Goal: Task Accomplishment & Management: Use online tool/utility

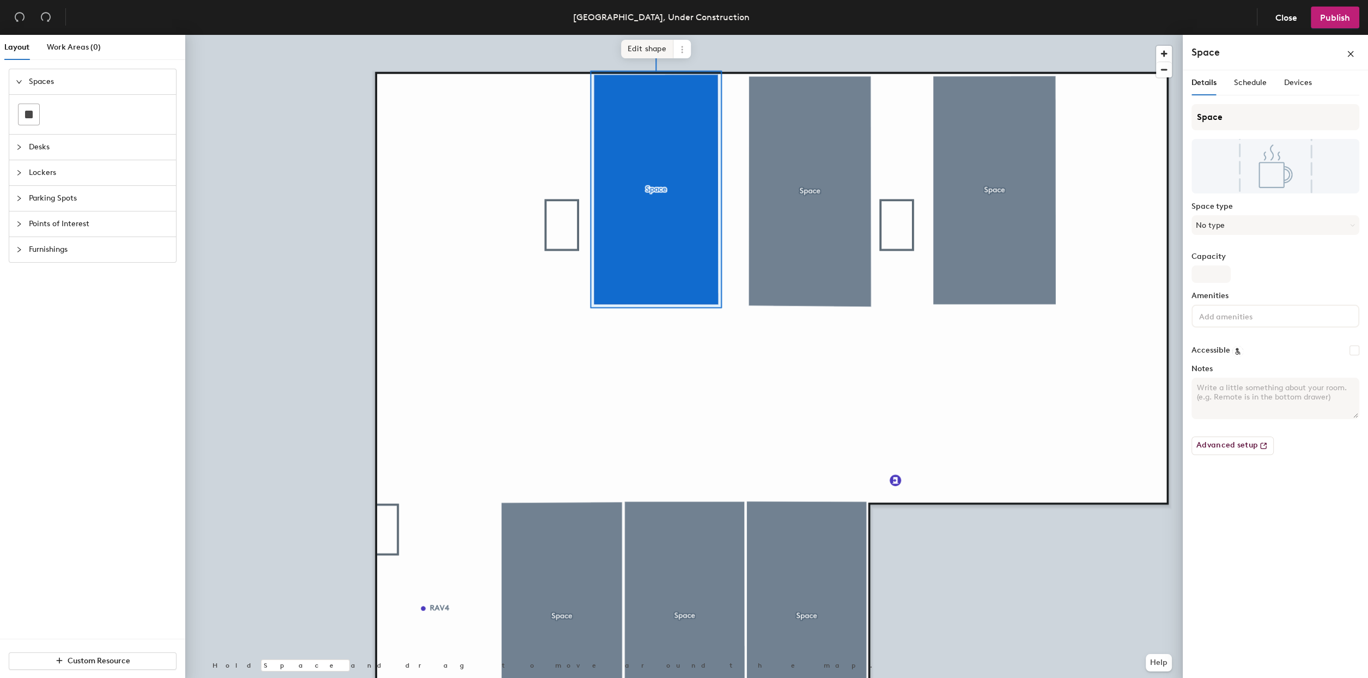
click at [660, 47] on span "Edit shape" at bounding box center [647, 49] width 52 height 19
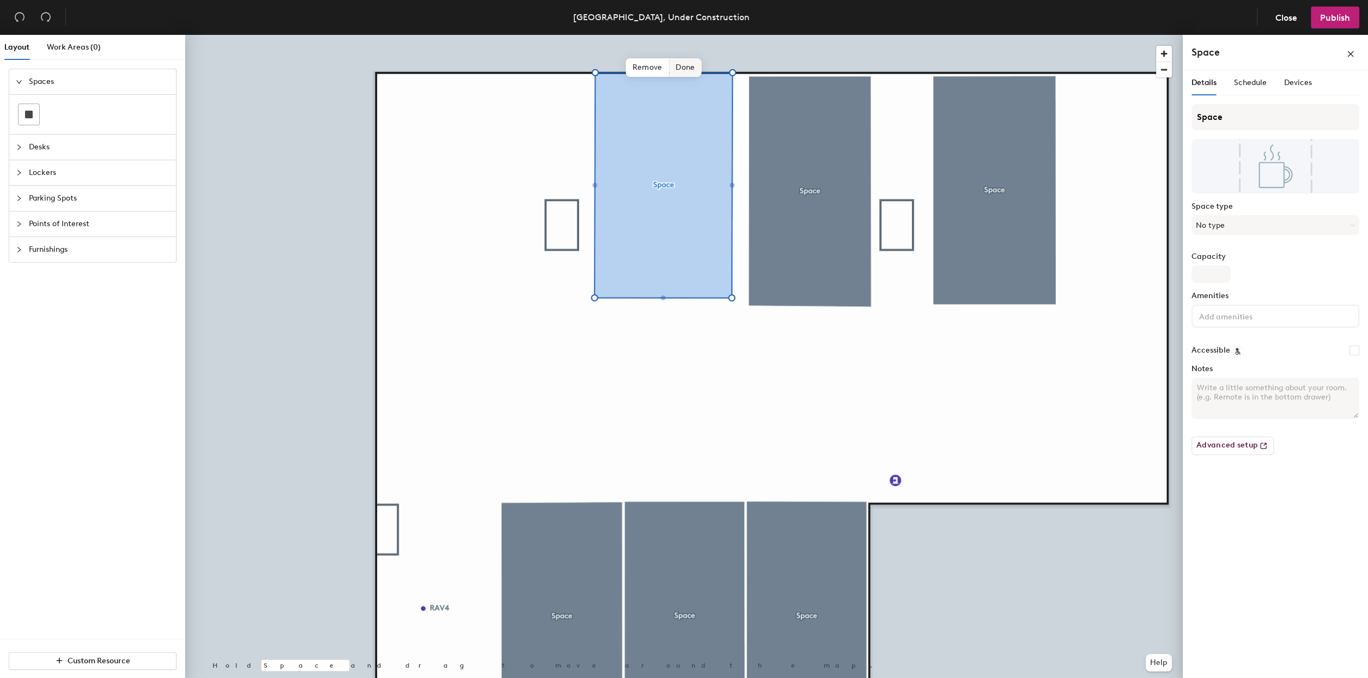
click at [688, 66] on span "Done" at bounding box center [685, 67] width 32 height 19
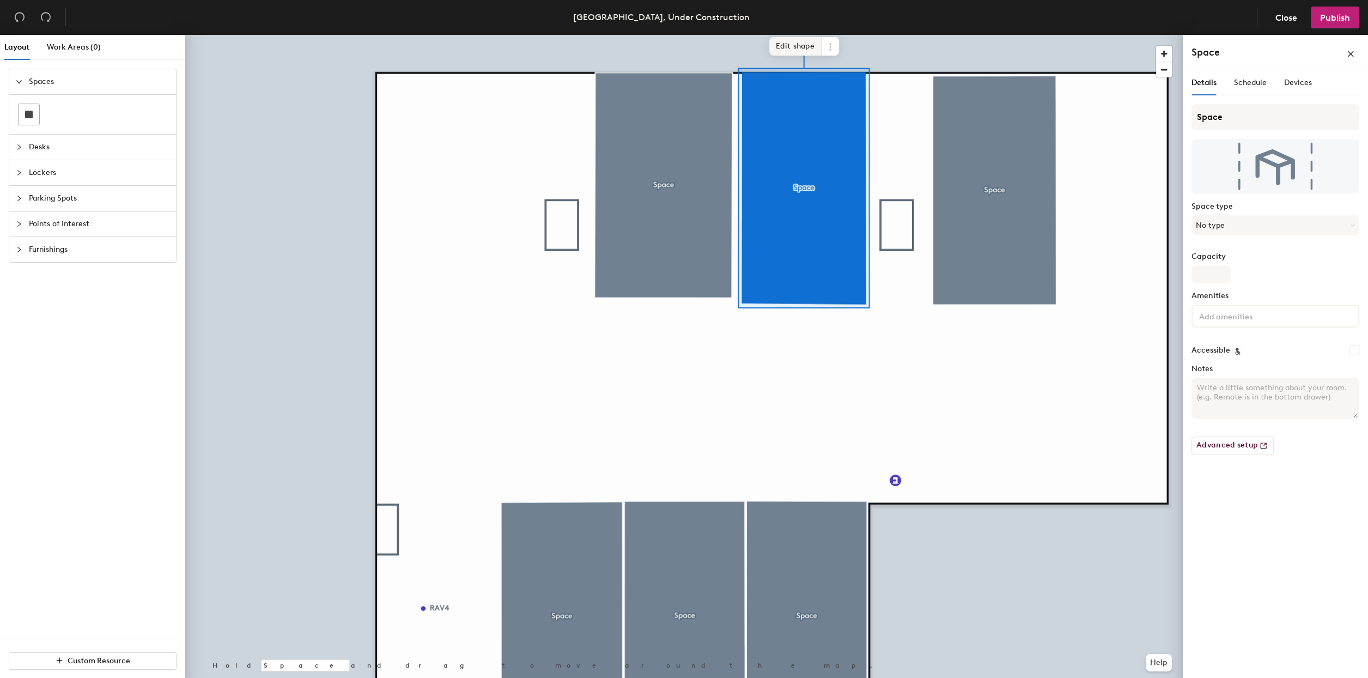
click at [792, 45] on span "Edit shape" at bounding box center [795, 46] width 52 height 19
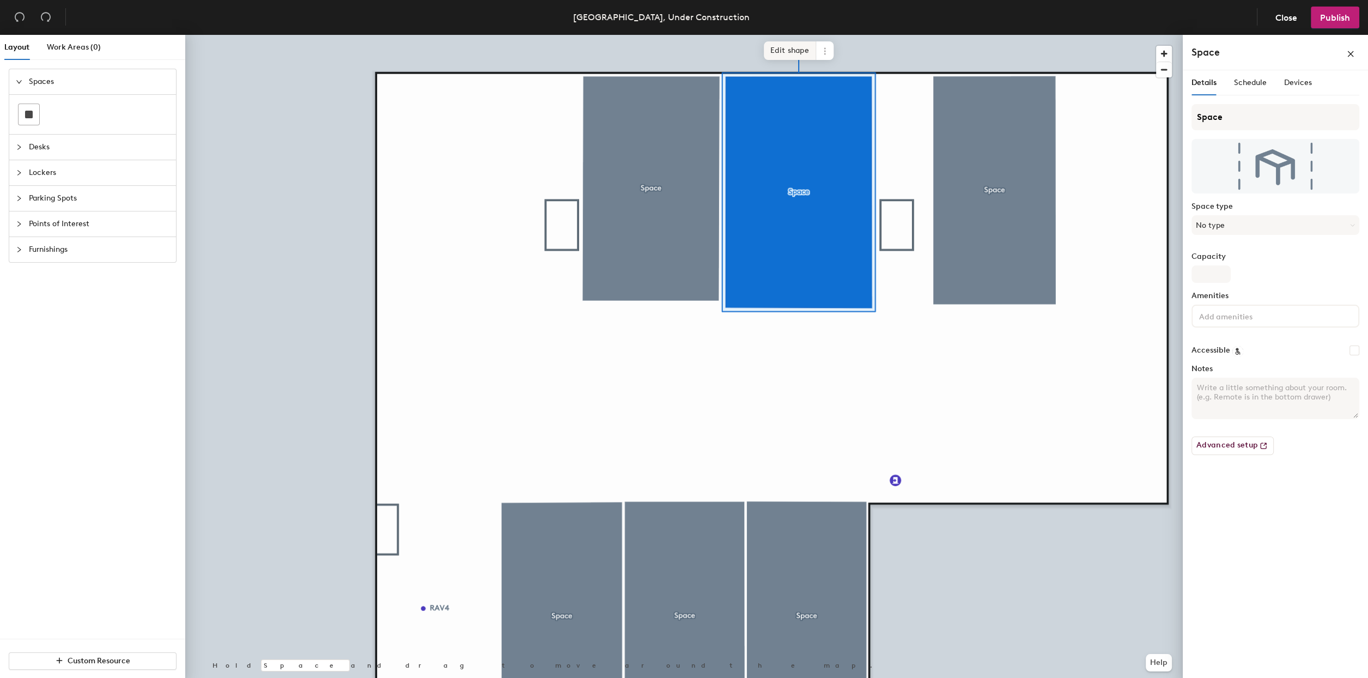
click at [792, 44] on span "Edit shape" at bounding box center [790, 50] width 52 height 19
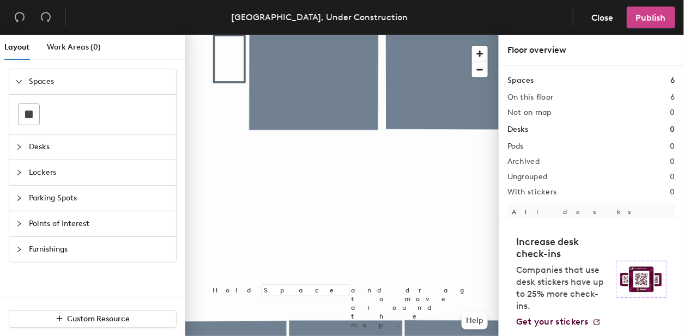
click at [667, 22] on button "Publish" at bounding box center [650, 18] width 48 height 22
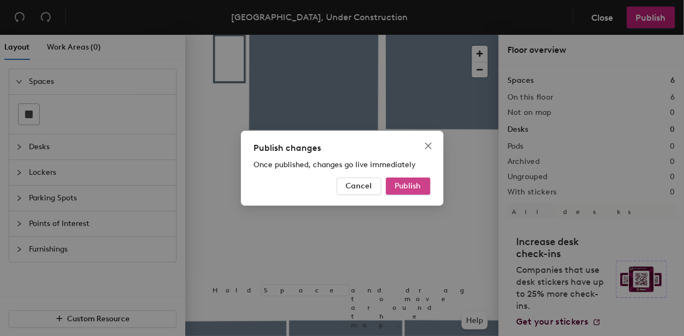
click at [408, 188] on span "Publish" at bounding box center [408, 185] width 26 height 9
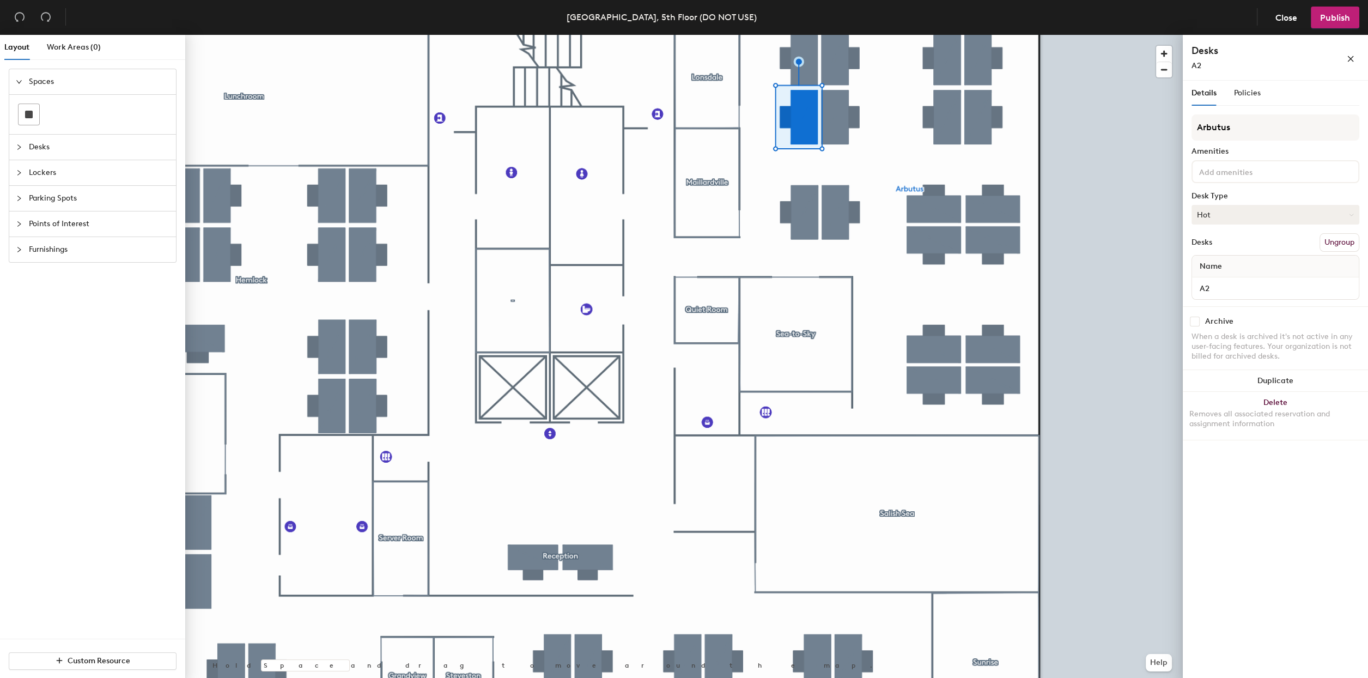
click at [1267, 214] on button "Hot" at bounding box center [1275, 215] width 168 height 20
click at [1209, 279] on div "Hoteled" at bounding box center [1246, 281] width 109 height 16
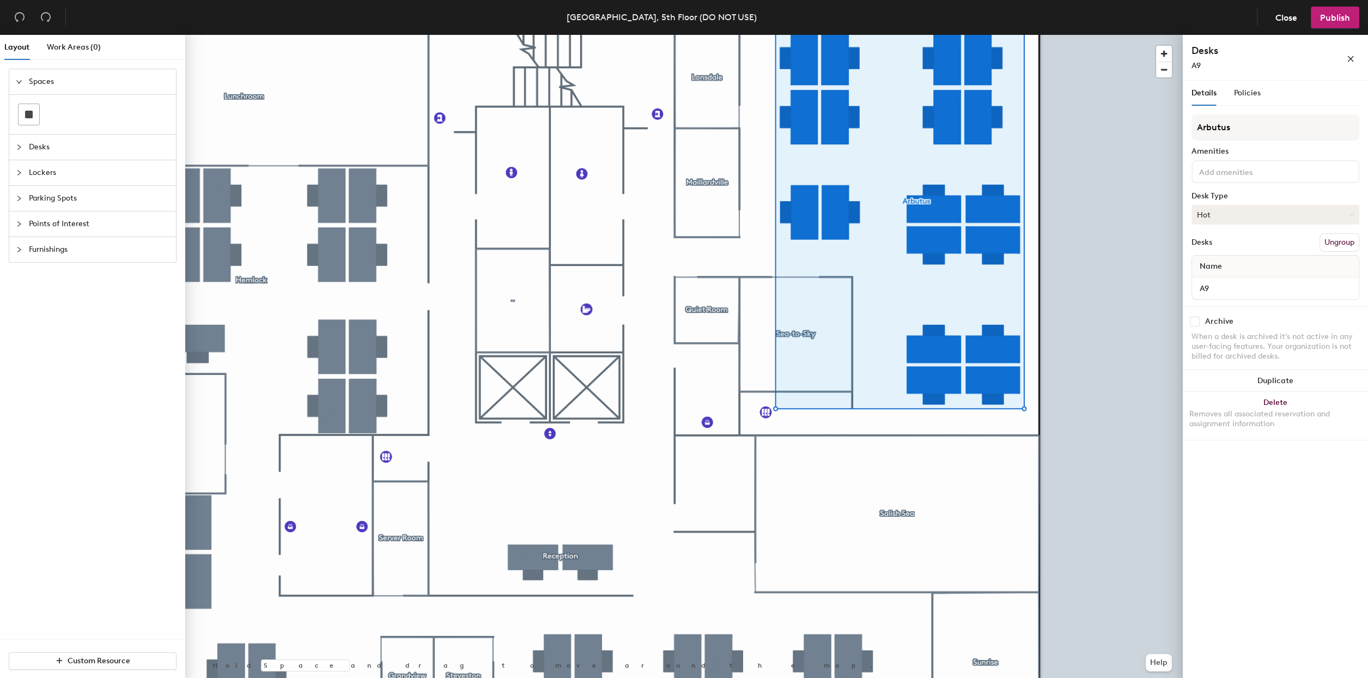
click at [1280, 217] on button "Hot" at bounding box center [1275, 215] width 168 height 20
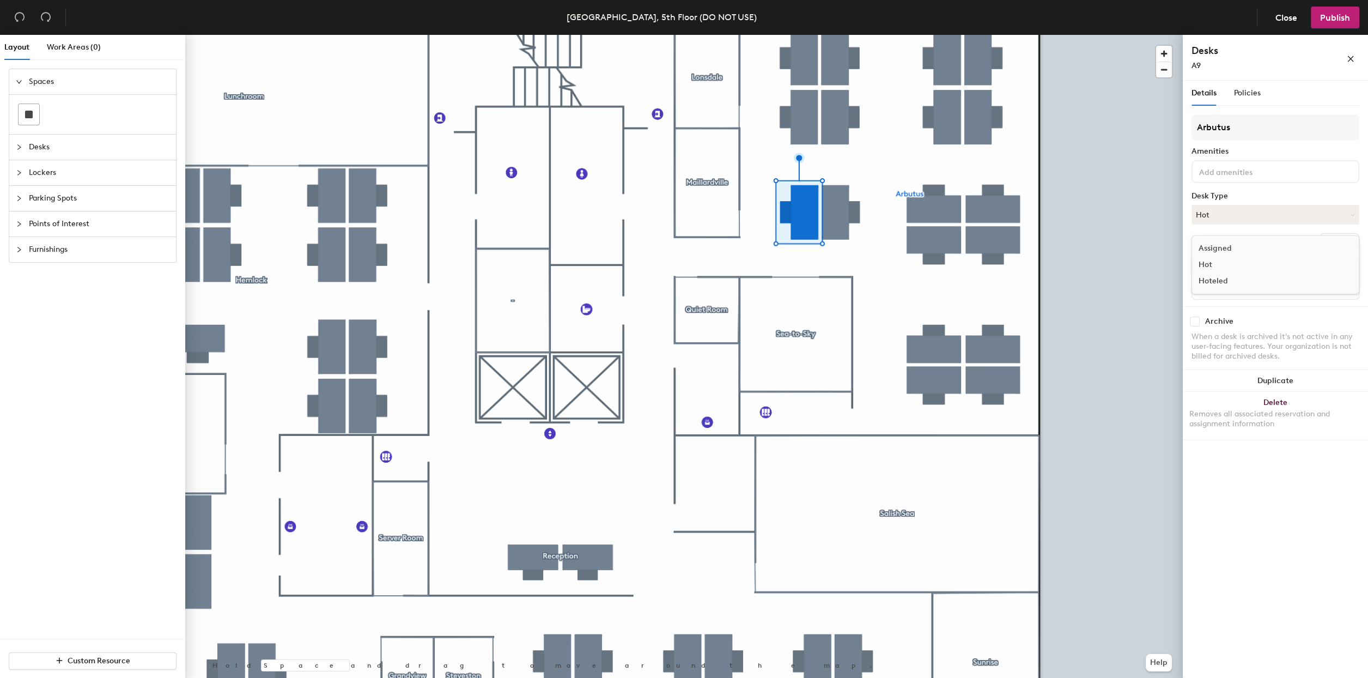
click at [1218, 281] on div "Hoteled" at bounding box center [1246, 281] width 109 height 16
click at [1247, 92] on span "Policies" at bounding box center [1247, 92] width 27 height 9
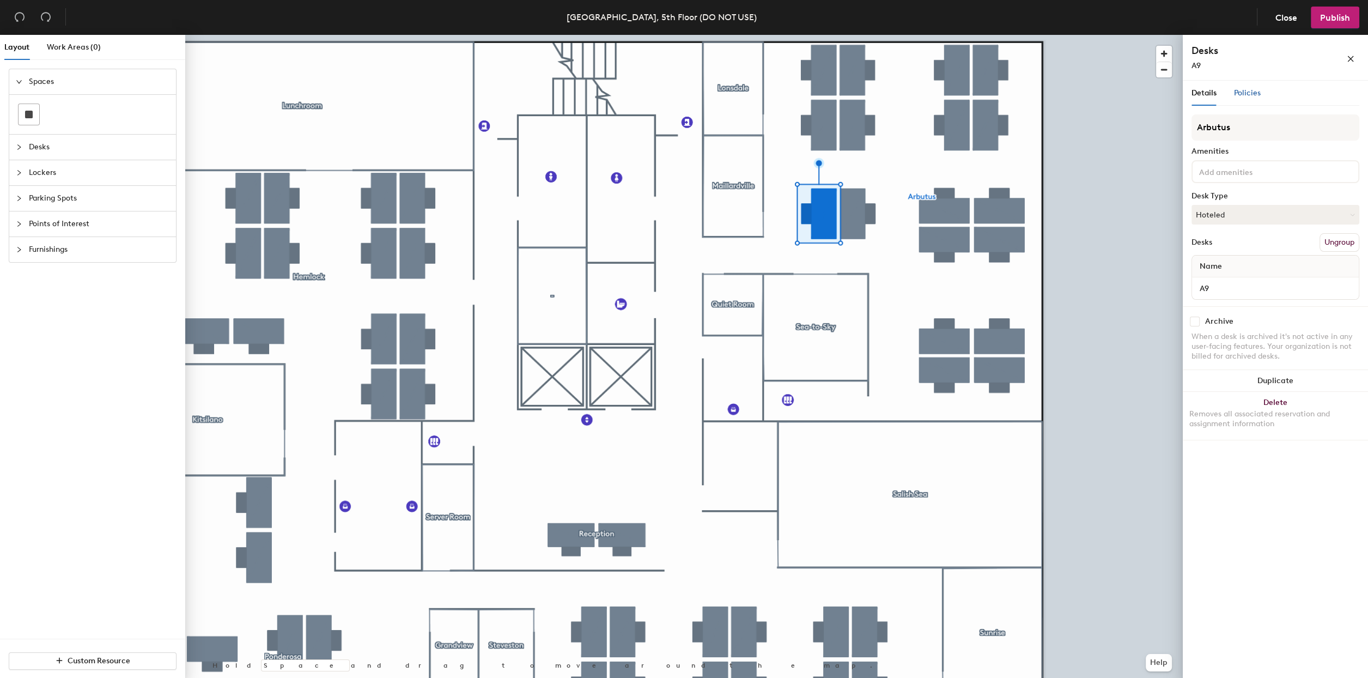
click at [1248, 96] on span "Policies" at bounding box center [1247, 92] width 27 height 9
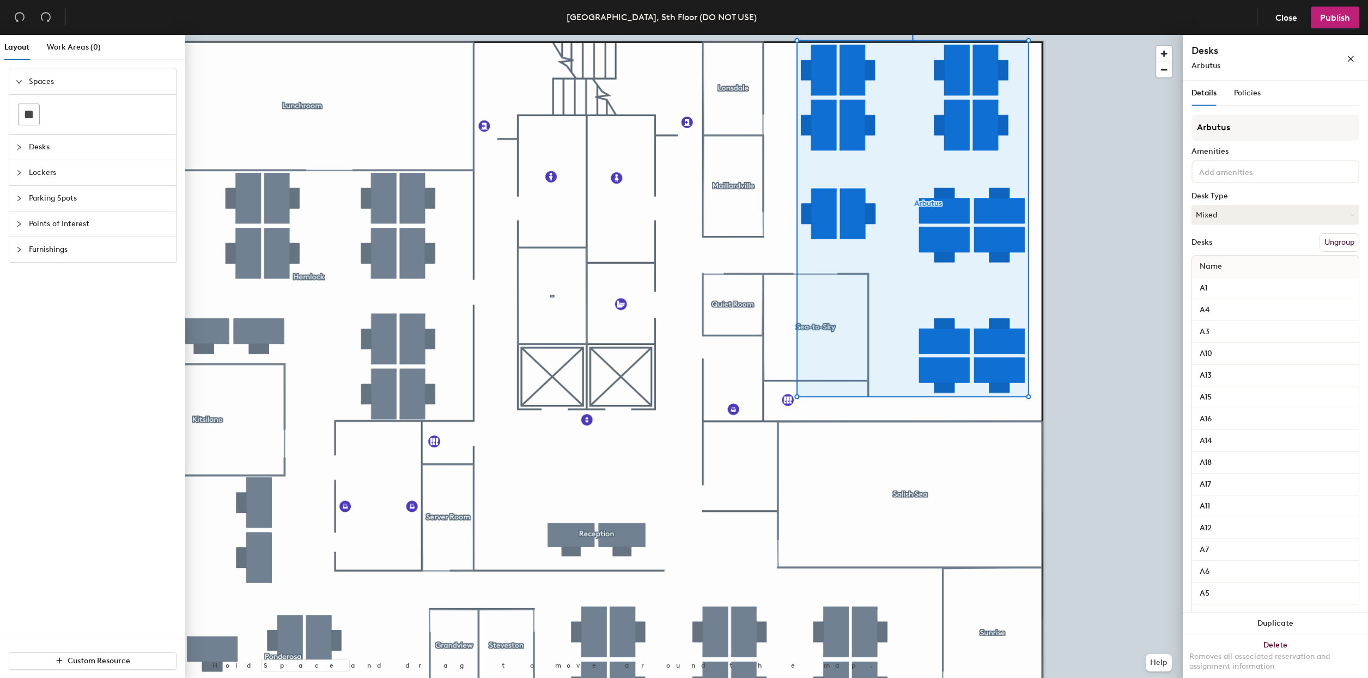
click at [1339, 242] on button "Ungroup" at bounding box center [1339, 242] width 40 height 19
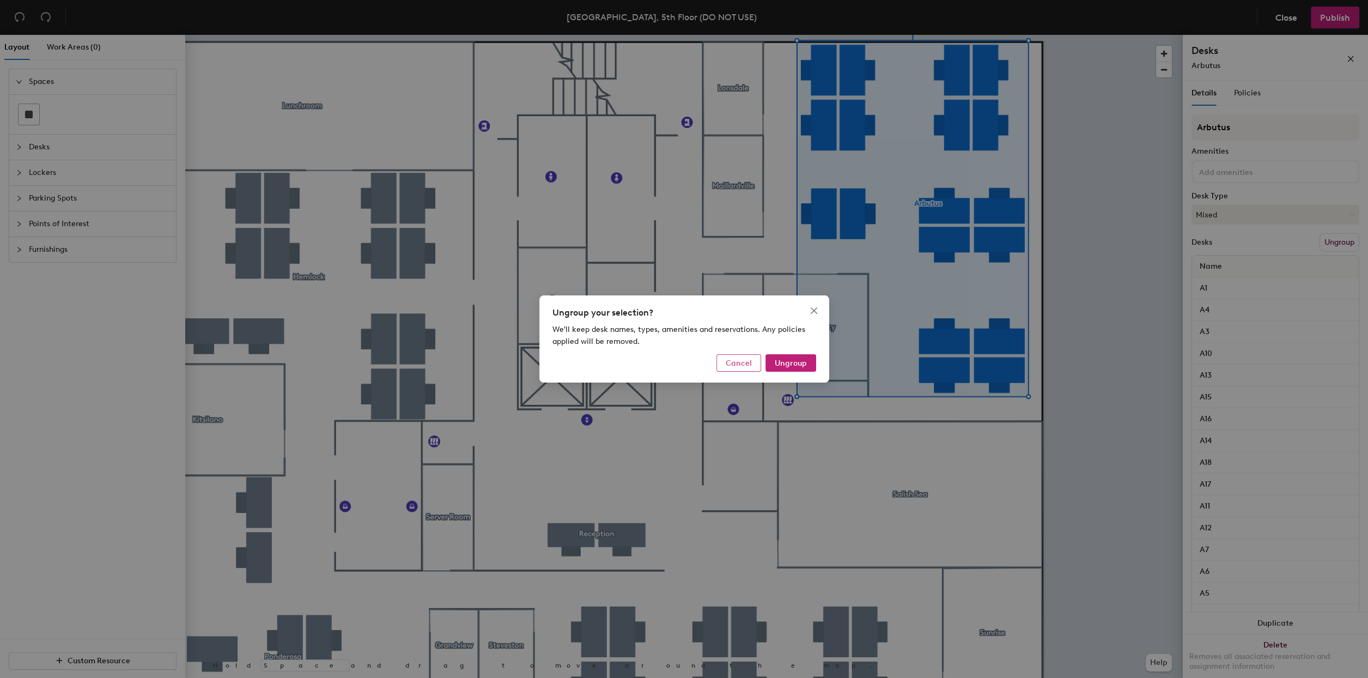
click at [732, 358] on span "Cancel" at bounding box center [739, 362] width 26 height 9
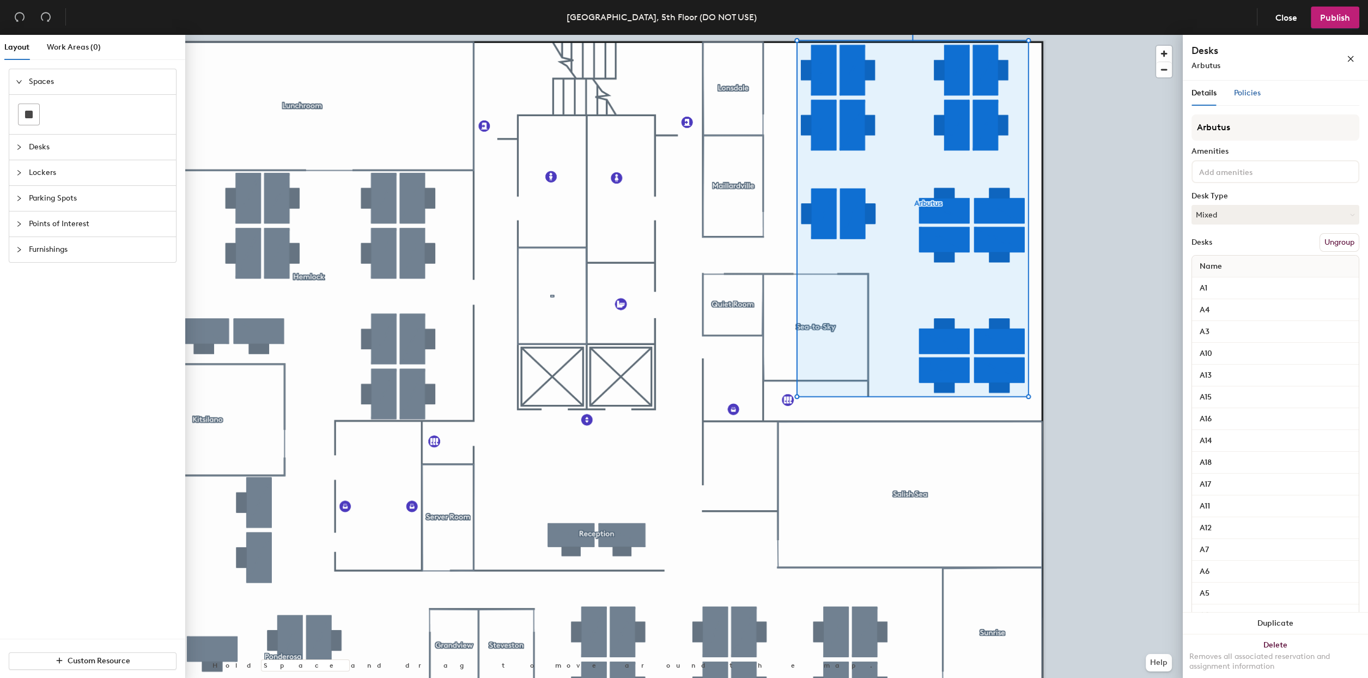
click at [1256, 94] on span "Policies" at bounding box center [1247, 92] width 27 height 9
click at [1243, 99] on div "Policies" at bounding box center [1247, 93] width 27 height 25
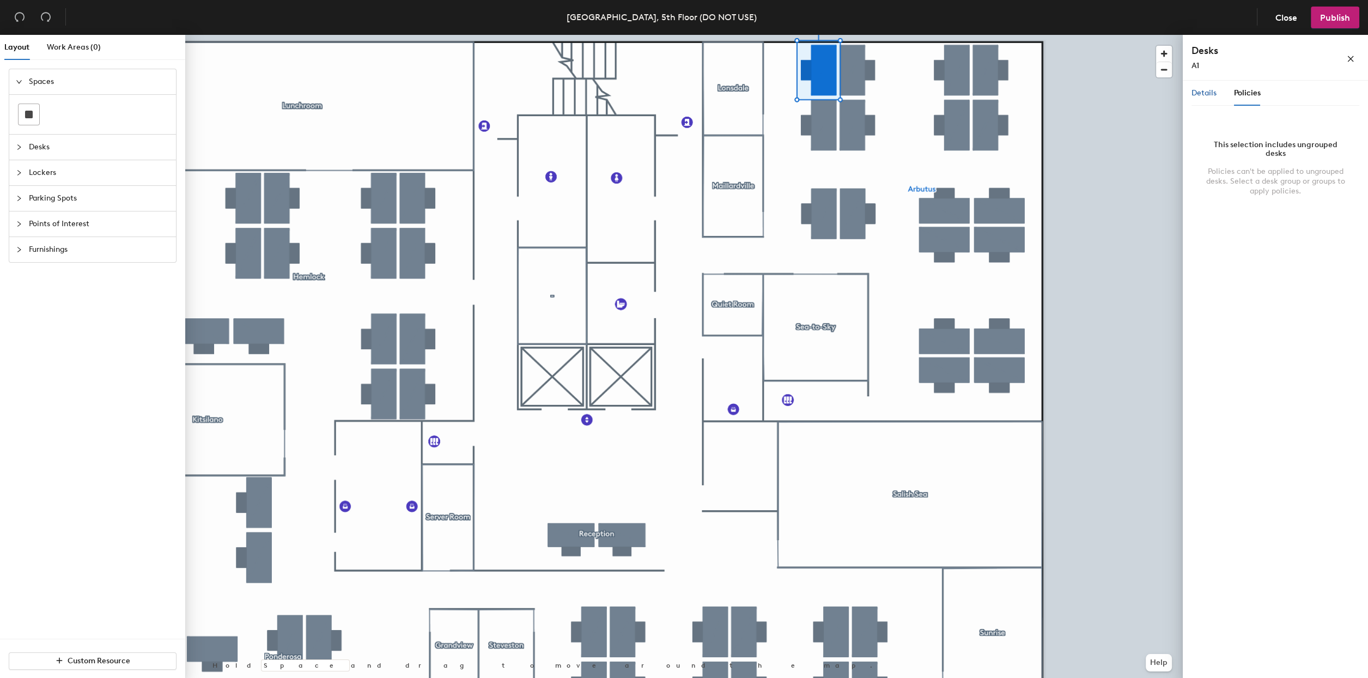
click at [1210, 94] on span "Details" at bounding box center [1203, 92] width 25 height 9
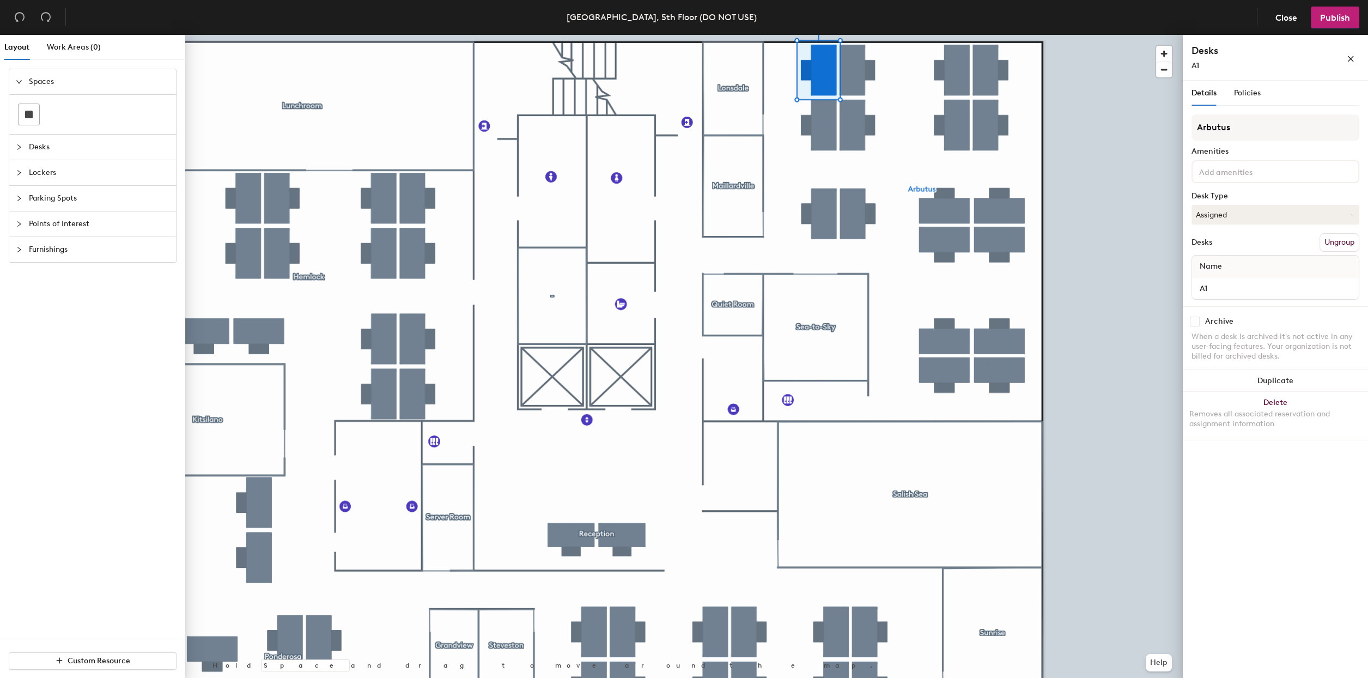
click at [1282, 175] on input at bounding box center [1246, 171] width 98 height 13
click at [1267, 63] on div "A1" at bounding box center [1251, 65] width 120 height 11
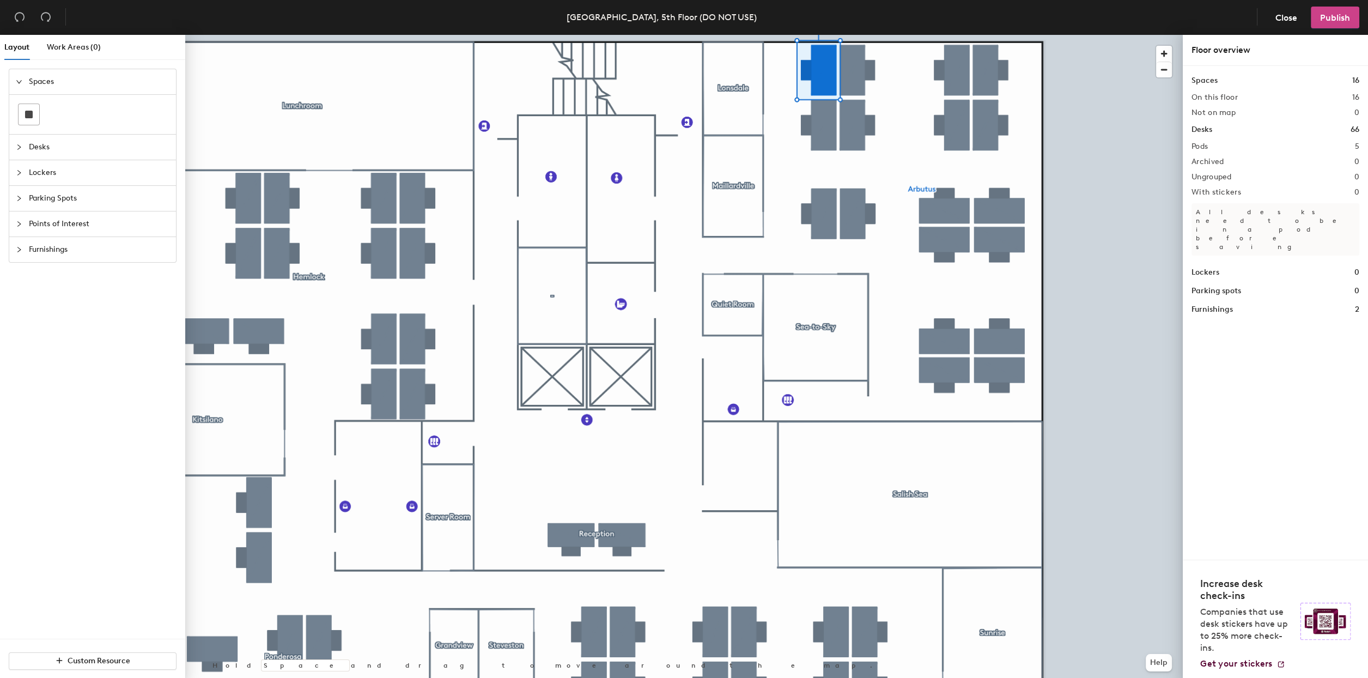
click at [1317, 10] on button "Publish" at bounding box center [1335, 18] width 48 height 22
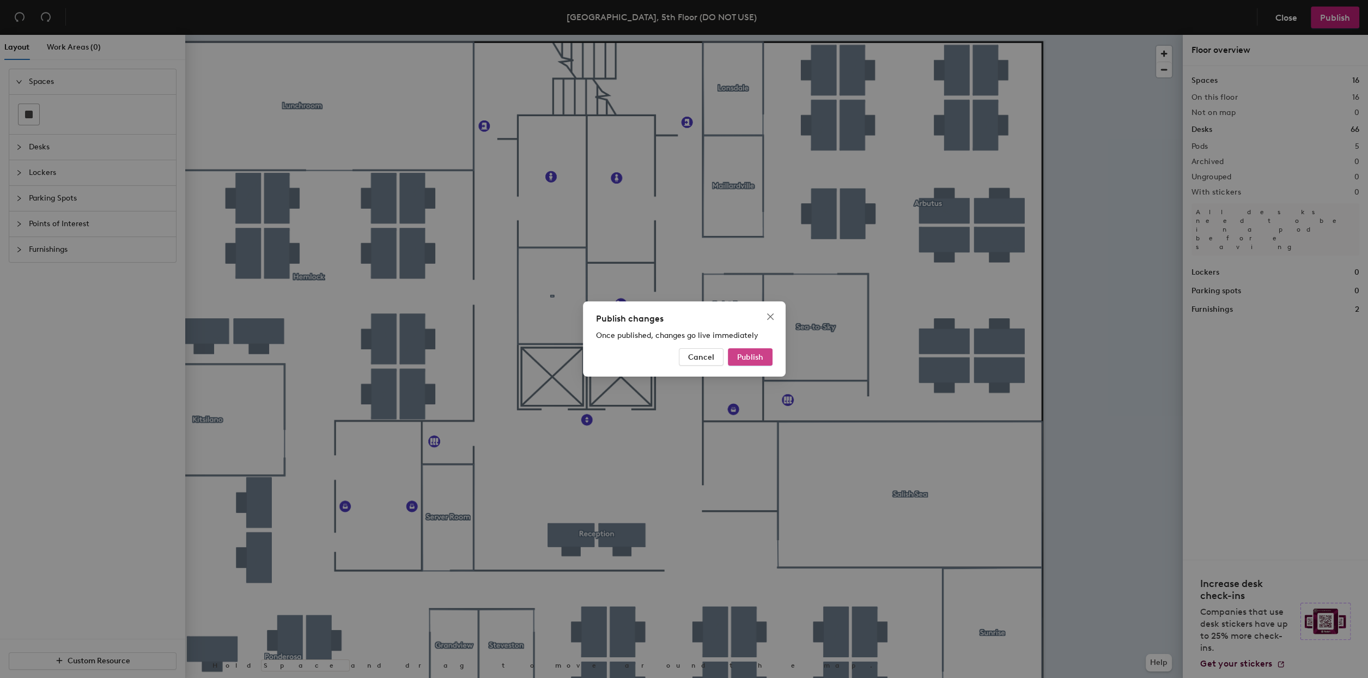
click at [735, 349] on button "Publish" at bounding box center [750, 356] width 45 height 17
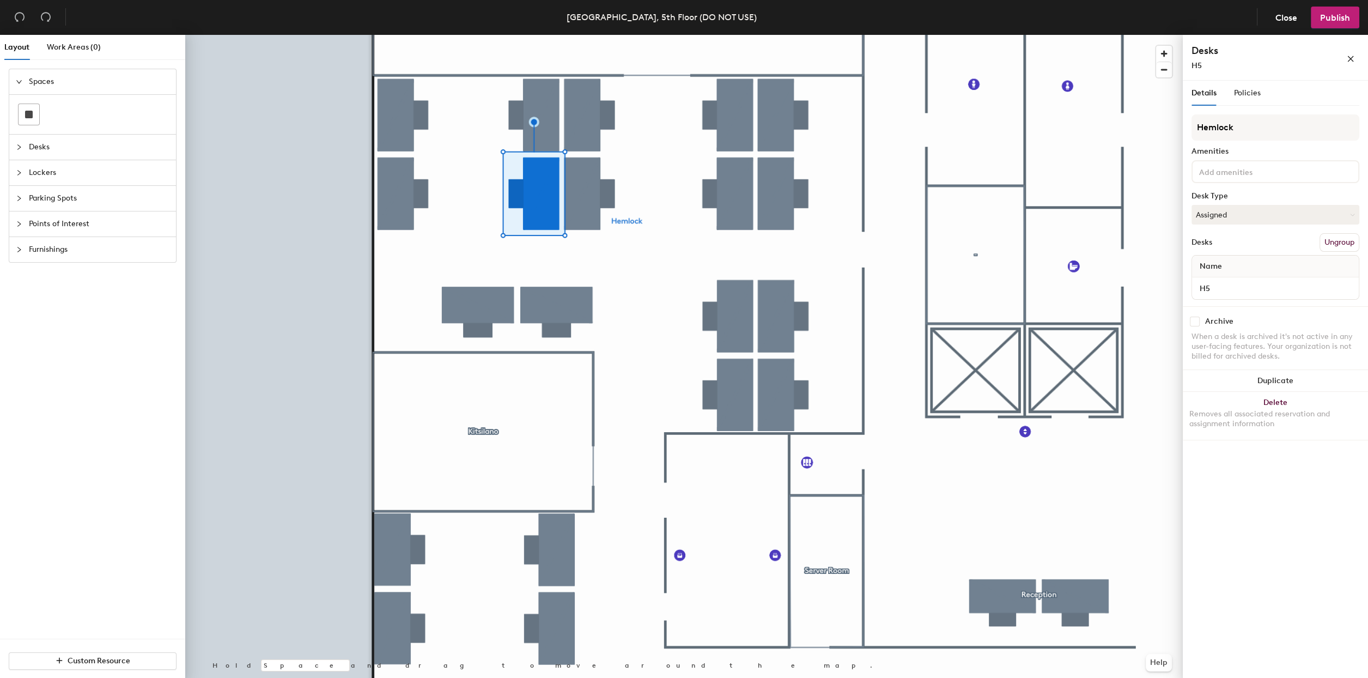
click at [1262, 166] on input at bounding box center [1246, 171] width 98 height 13
type input "CAD"
click at [1234, 227] on div "Dell CAD Dock (2 Cables)" at bounding box center [1275, 230] width 165 height 16
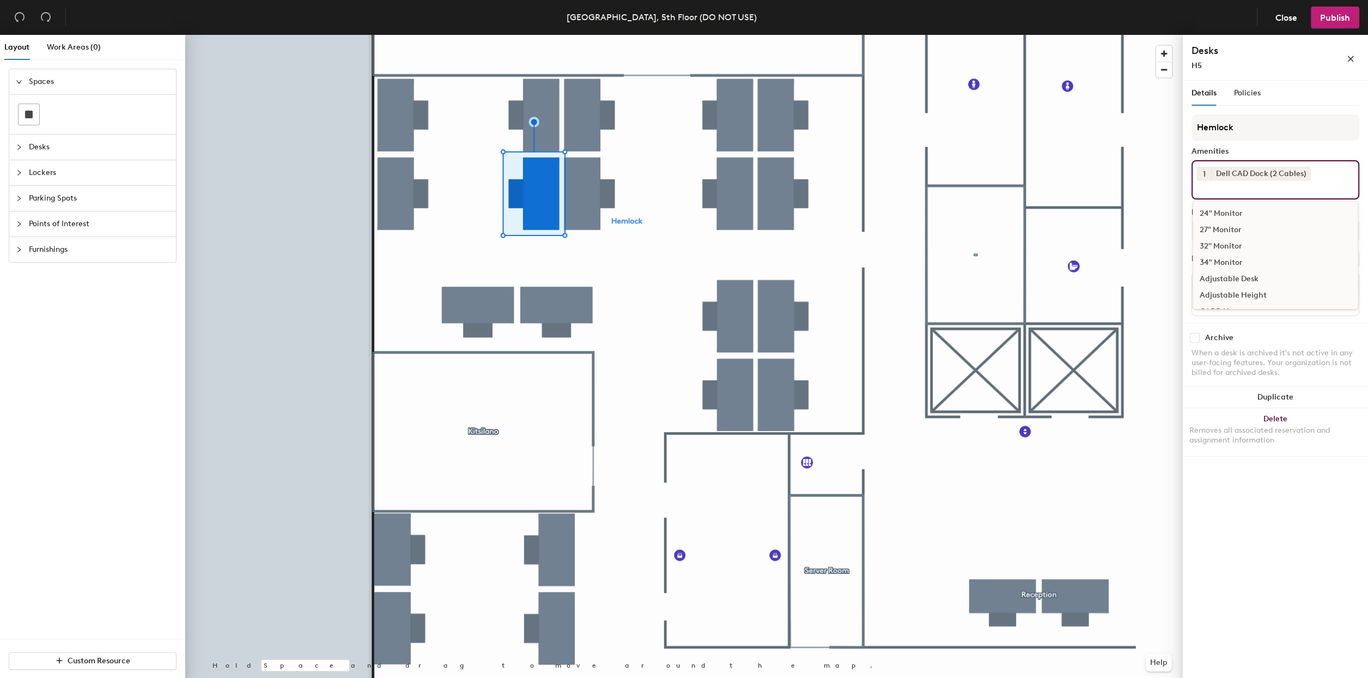
click at [1321, 172] on div "1 Dell CAD Dock (2 Cables) 24" Monitor 27" Monitor 32" Monitor 34" Monitor Adju…" at bounding box center [1275, 179] width 168 height 39
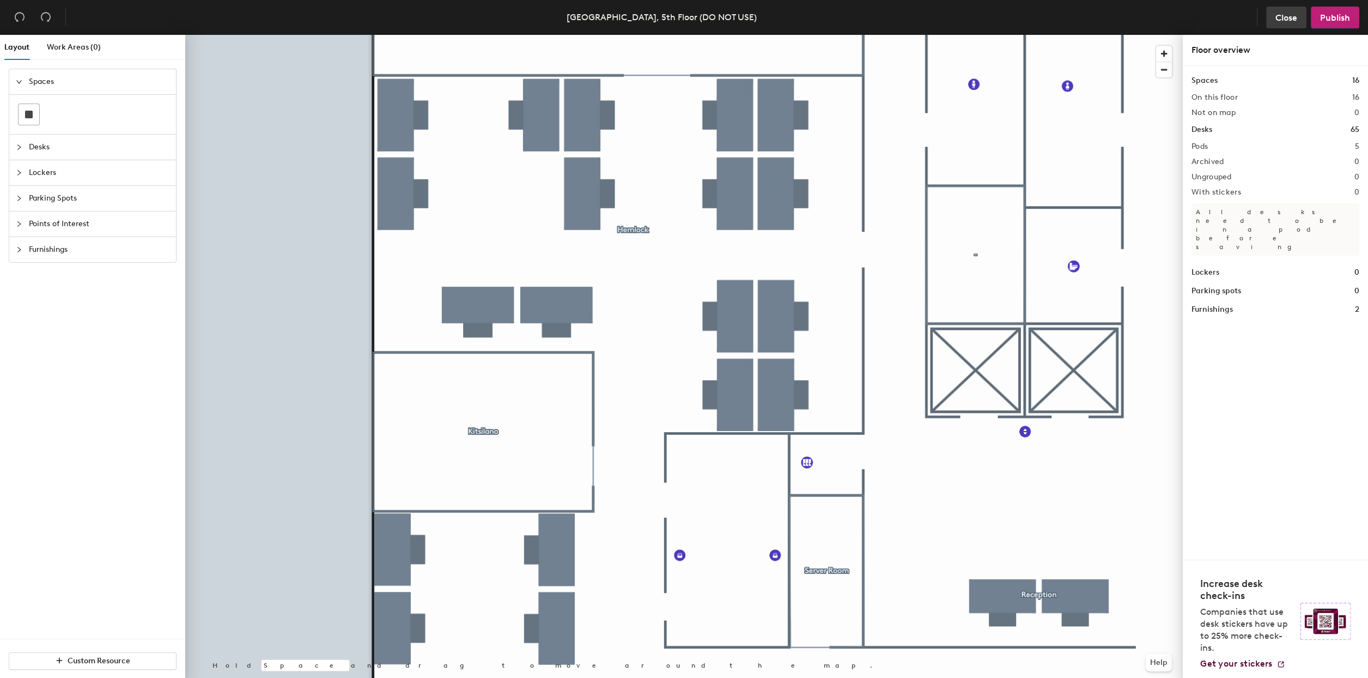
click at [1288, 21] on span "Close" at bounding box center [1286, 18] width 22 height 10
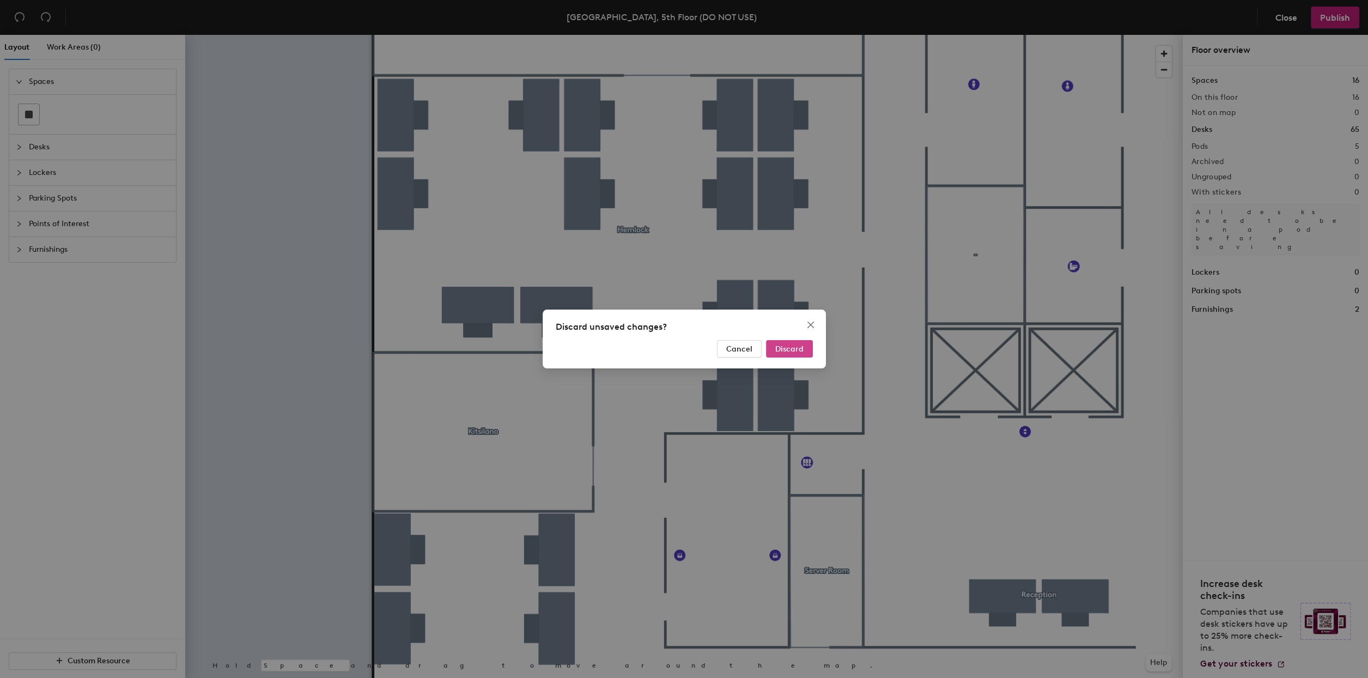
click at [789, 349] on span "Discard" at bounding box center [789, 348] width 28 height 9
